Goal: Task Accomplishment & Management: Use online tool/utility

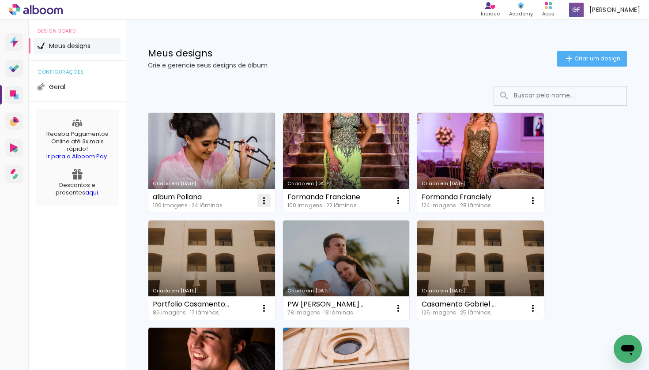
click at [267, 197] on iron-icon at bounding box center [264, 201] width 11 height 11
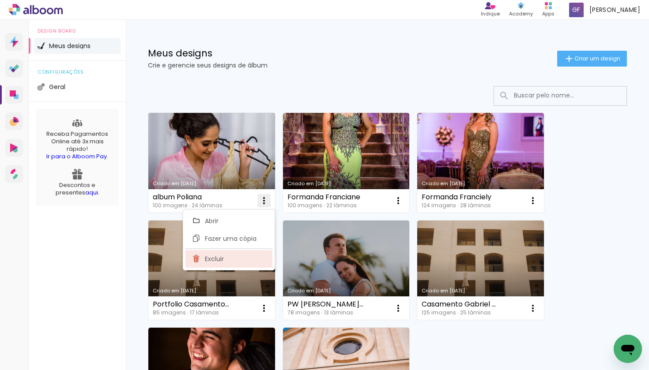
click at [222, 256] on span "Excluir" at bounding box center [214, 259] width 19 height 6
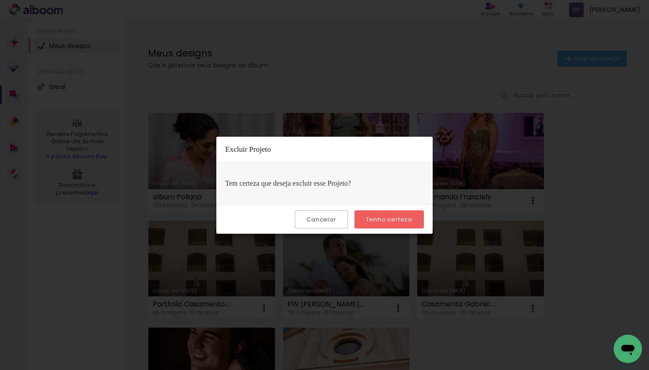
click at [369, 225] on paper-button "Tenho certeza" at bounding box center [388, 220] width 69 height 18
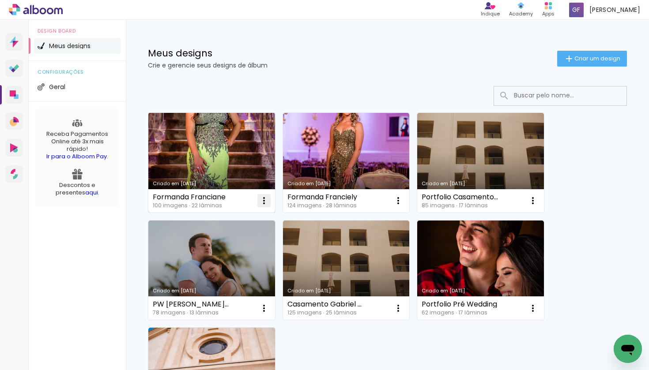
click at [266, 200] on iron-icon at bounding box center [264, 201] width 11 height 11
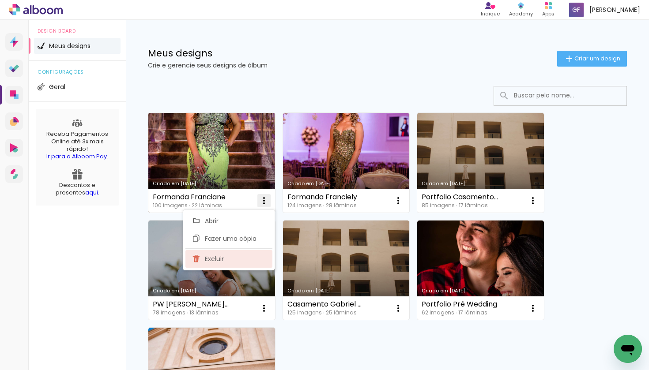
click at [245, 261] on paper-item "Excluir" at bounding box center [228, 259] width 87 height 18
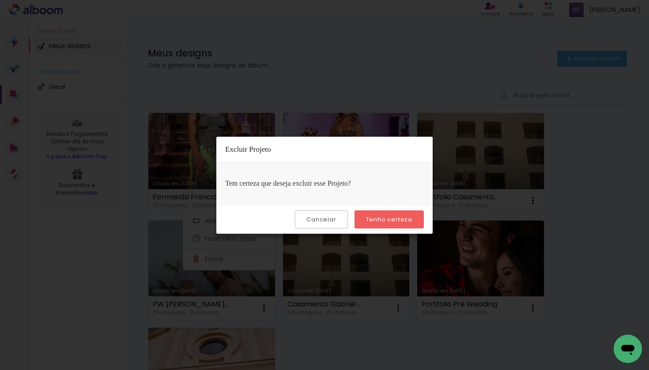
click at [0, 0] on slot "Tenho certeza" at bounding box center [0, 0] width 0 height 0
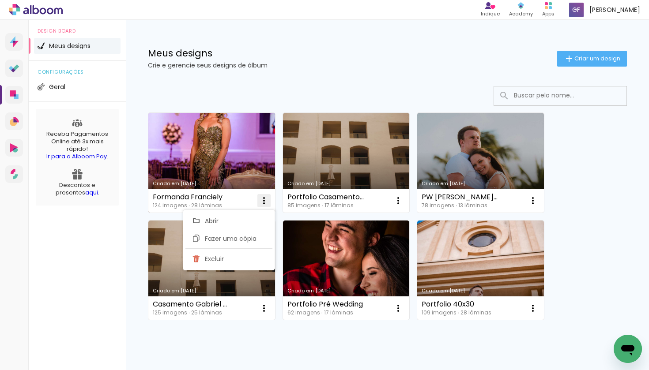
click at [264, 200] on iron-icon at bounding box center [264, 201] width 11 height 11
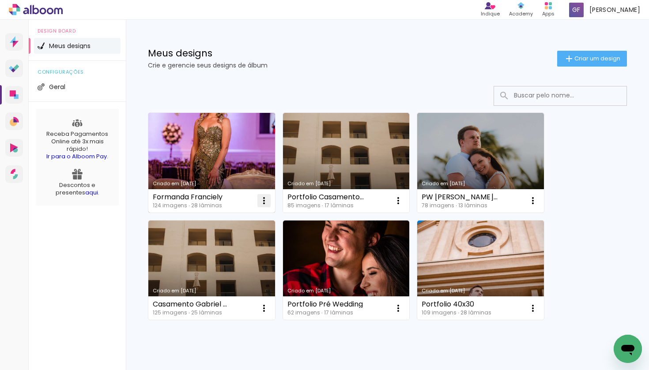
click at [267, 204] on iron-icon at bounding box center [264, 201] width 11 height 11
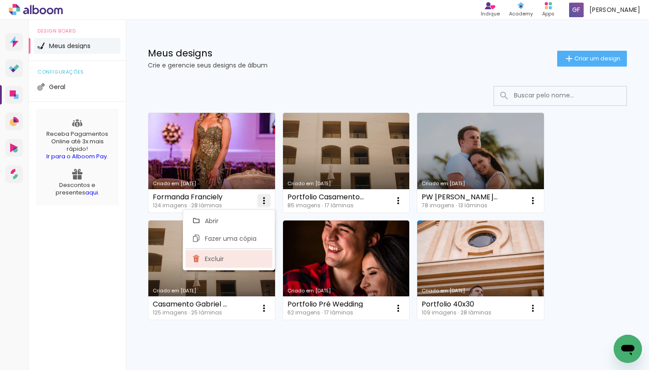
click at [228, 262] on paper-item "Excluir" at bounding box center [228, 259] width 87 height 18
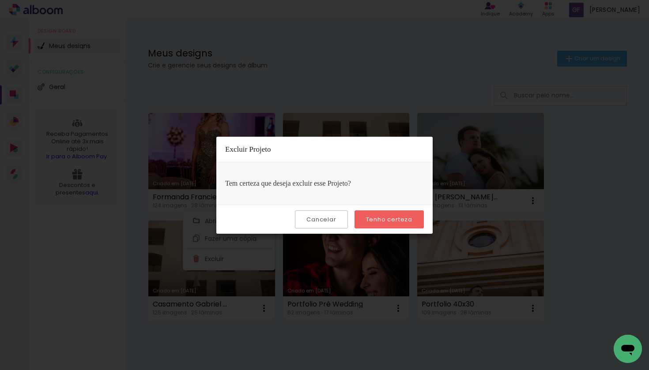
click at [384, 225] on paper-button "Tenho certeza" at bounding box center [388, 220] width 69 height 18
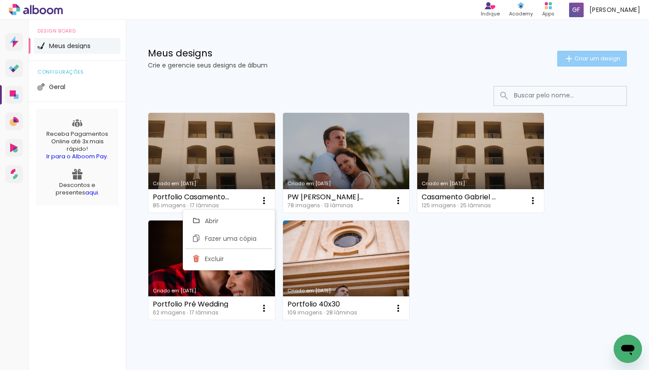
click at [588, 64] on paper-button "Criar um design" at bounding box center [592, 59] width 70 height 16
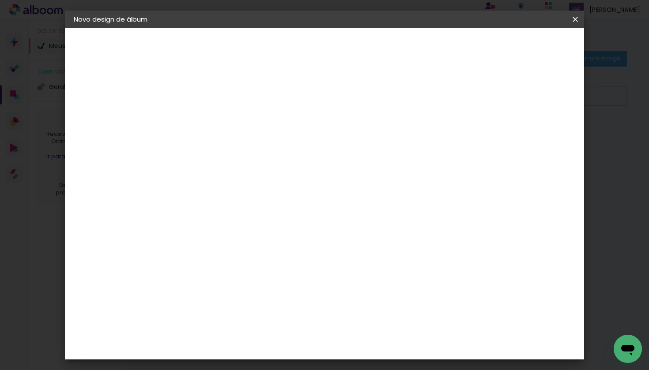
click at [218, 122] on input at bounding box center [218, 119] width 0 height 14
type input "Portfolio 40x30"
type paper-input "Portfolio 40x30"
click at [0, 0] on slot "Avançar" at bounding box center [0, 0] width 0 height 0
click at [254, 170] on input at bounding box center [240, 167] width 89 height 11
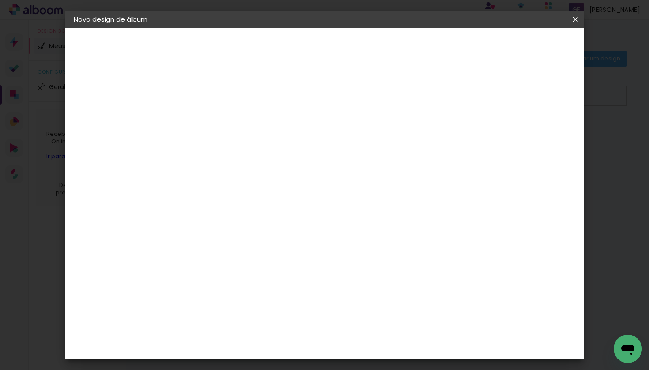
type input "s"
click at [0, 0] on slot "Tamanho Livre" at bounding box center [0, 0] width 0 height 0
click at [383, 52] on paper-button "Avançar" at bounding box center [361, 46] width 43 height 15
click at [201, 239] on input "30" at bounding box center [190, 238] width 23 height 13
click at [303, 138] on span "30" at bounding box center [302, 138] width 15 height 13
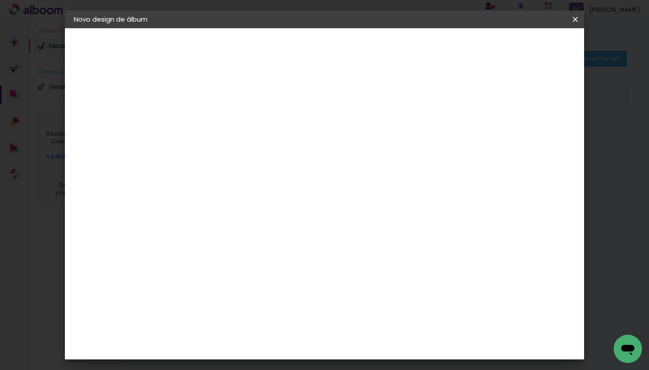
click at [384, 343] on input "60" at bounding box center [376, 344] width 23 height 13
click at [195, 236] on input "30" at bounding box center [190, 238] width 23 height 13
type input "40"
type paper-input "40"
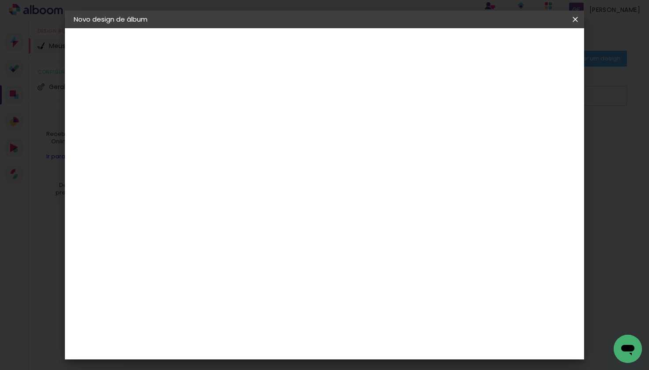
click at [527, 50] on span "Iniciar design" at bounding box center [506, 47] width 40 height 6
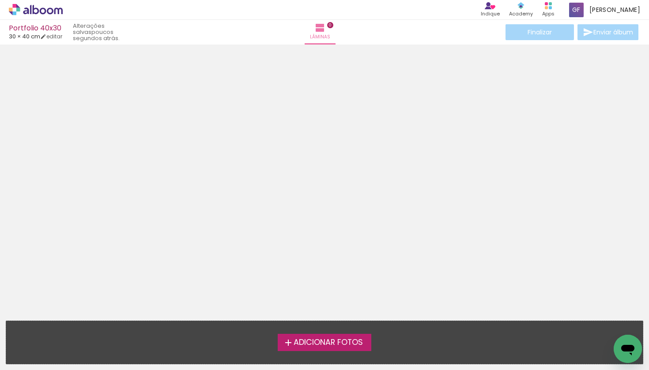
click at [318, 344] on span "Adicionar Fotos" at bounding box center [328, 343] width 69 height 8
click at [0, 0] on input "file" at bounding box center [0, 0] width 0 height 0
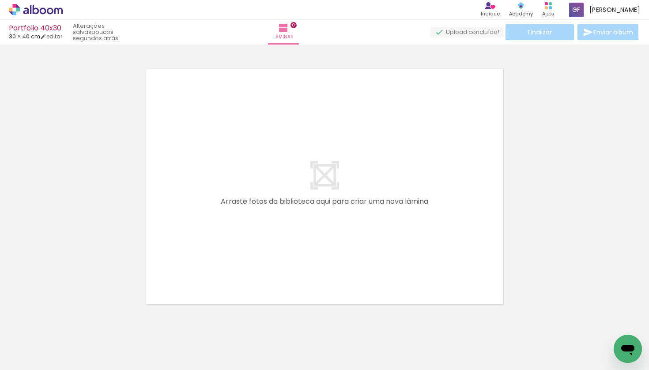
scroll to position [11, 0]
